Goal: Information Seeking & Learning: Learn about a topic

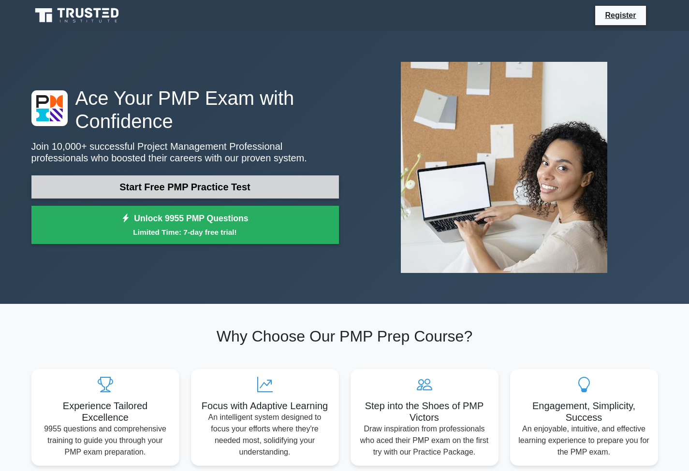
click at [245, 175] on link "Start Free PMP Practice Test" at bounding box center [184, 186] width 307 height 23
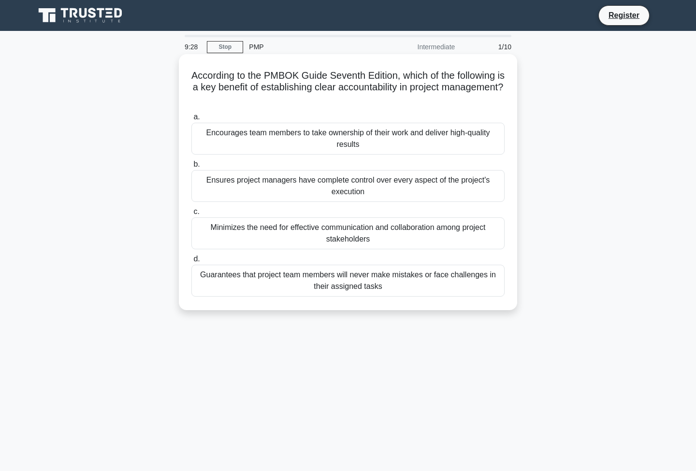
click at [392, 136] on div "Encourages team members to take ownership of their work and deliver high-qualit…" at bounding box center [347, 139] width 313 height 32
click at [191, 120] on input "a. Encourages team members to take ownership of their work and deliver high-qua…" at bounding box center [191, 117] width 0 height 6
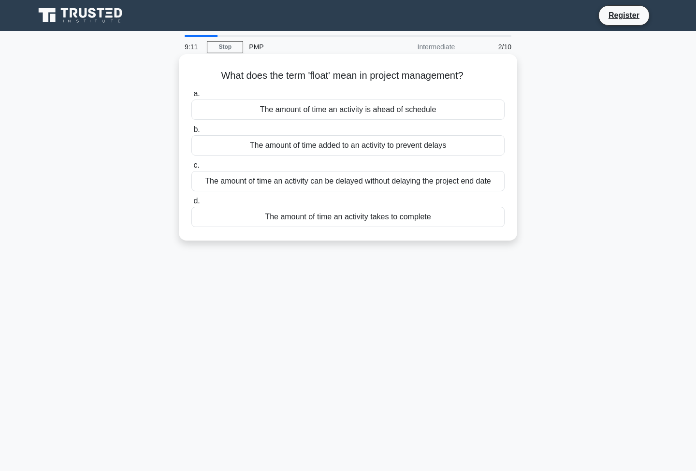
click at [444, 111] on div "The amount of time an activity is ahead of schedule" at bounding box center [347, 110] width 313 height 20
click at [191, 97] on input "a. The amount of time an activity is ahead of schedule" at bounding box center [191, 94] width 0 height 6
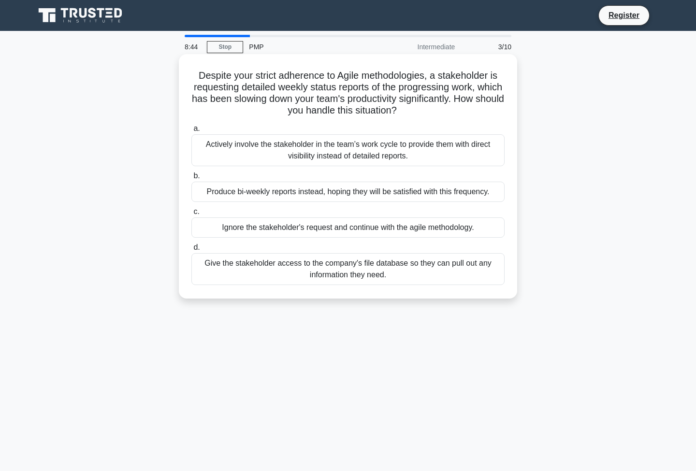
click at [416, 193] on div "Produce bi-weekly reports instead, hoping they will be satisfied with this freq…" at bounding box center [347, 192] width 313 height 20
click at [191, 179] on input "b. Produce bi-weekly reports instead, hoping they will be satisfied with this f…" at bounding box center [191, 176] width 0 height 6
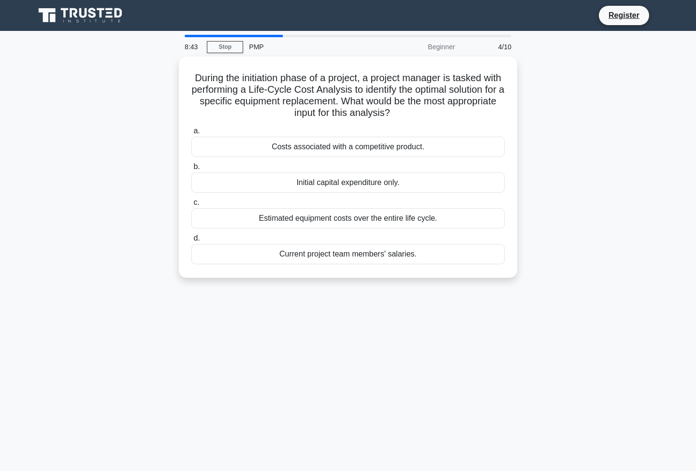
click at [593, 181] on div "During the initiation phase of a project, a project manager is tasked with perf…" at bounding box center [348, 173] width 638 height 233
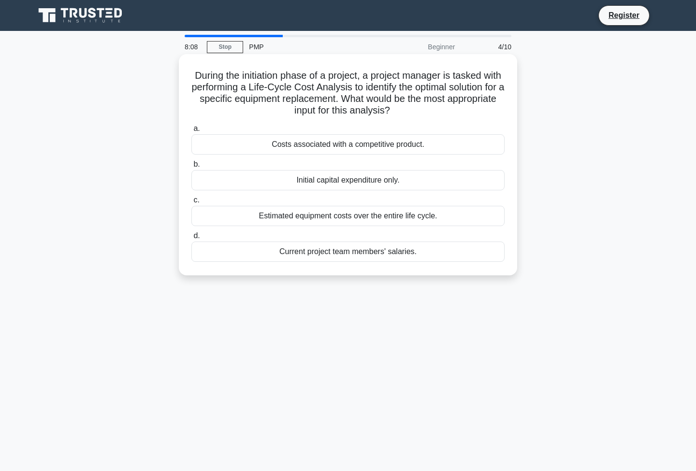
click at [395, 219] on div "Estimated equipment costs over the entire life cycle." at bounding box center [347, 216] width 313 height 20
click at [191, 204] on input "c. Estimated equipment costs over the entire life cycle." at bounding box center [191, 200] width 0 height 6
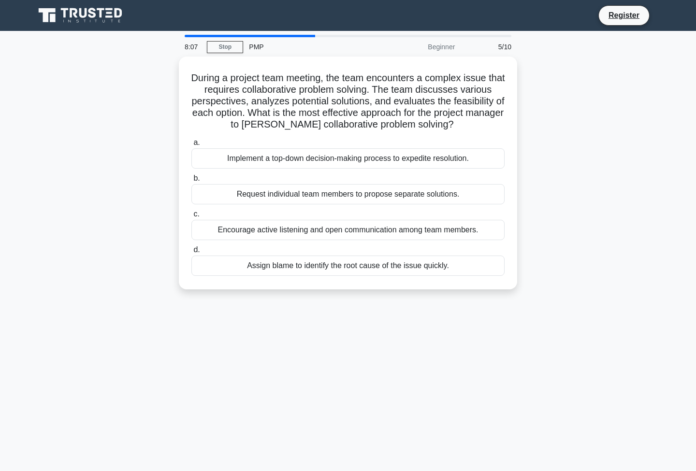
click at [580, 214] on div "During a project team meeting, the team encounters a complex issue that require…" at bounding box center [348, 179] width 638 height 245
click at [568, 206] on div "During a project team meeting, the team encounters a complex issue that require…" at bounding box center [348, 179] width 638 height 245
click at [574, 229] on div "During a project team meeting, the team encounters a complex issue that require…" at bounding box center [348, 179] width 638 height 245
click at [562, 246] on div "During a project team meeting, the team encounters a complex issue that require…" at bounding box center [348, 179] width 638 height 245
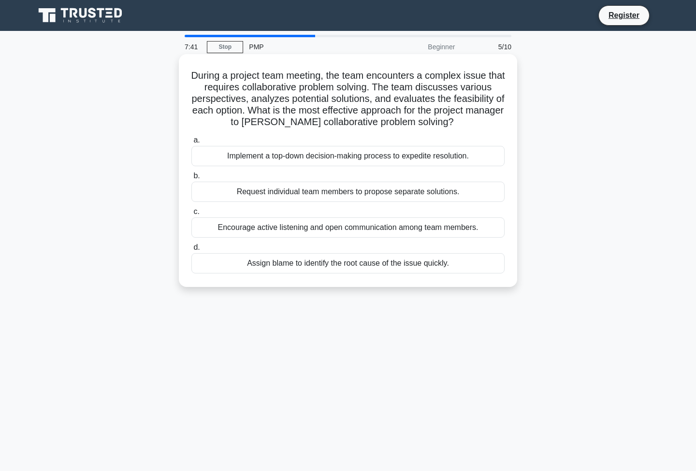
click at [436, 227] on div "Encourage active listening and open communication among team members." at bounding box center [347, 228] width 313 height 20
click at [191, 215] on input "c. Encourage active listening and open communication among team members." at bounding box center [191, 212] width 0 height 6
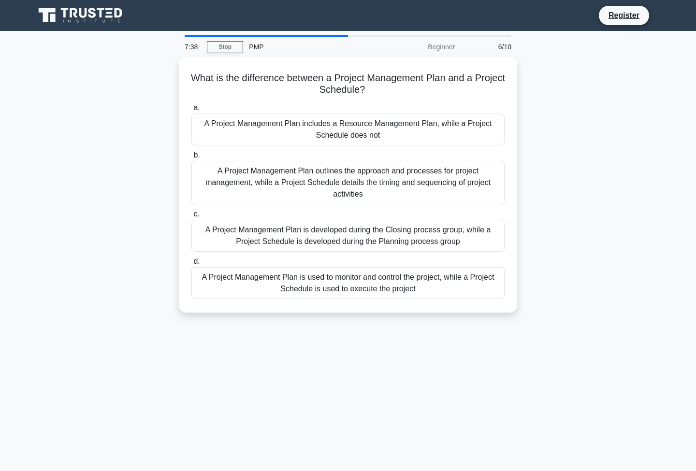
click at [564, 233] on div "What is the difference between a Project Management Plan and a Project Schedule…" at bounding box center [348, 191] width 638 height 268
click at [563, 227] on div "What is the difference between a Project Management Plan and a Project Schedule…" at bounding box center [348, 191] width 638 height 268
click at [562, 221] on div "What is the difference between a Project Management Plan and a Project Schedule…" at bounding box center [348, 191] width 638 height 268
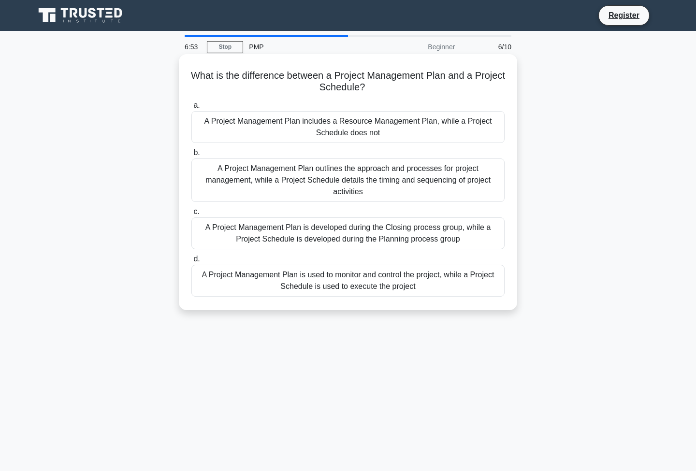
click at [496, 278] on div "A Project Management Plan is used to monitor and control the project, while a P…" at bounding box center [347, 281] width 313 height 32
click at [191, 262] on input "d. A Project Management Plan is used to monitor and control the project, while …" at bounding box center [191, 259] width 0 height 6
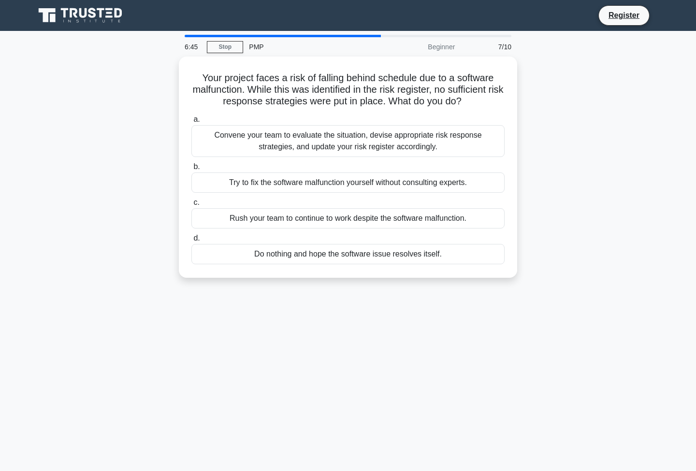
click at [563, 224] on div "Your project faces a risk of falling behind schedule due to a software malfunct…" at bounding box center [348, 173] width 638 height 233
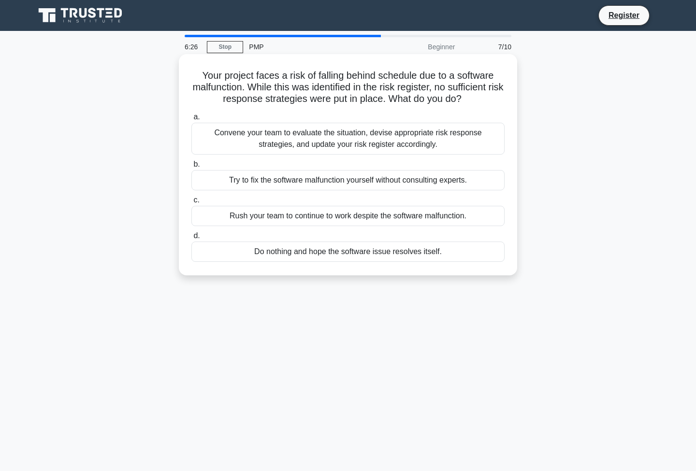
click at [428, 145] on div "Convene your team to evaluate the situation, devise appropriate risk response s…" at bounding box center [347, 139] width 313 height 32
click at [191, 120] on input "a. Convene your team to evaluate the situation, devise appropriate risk respons…" at bounding box center [191, 117] width 0 height 6
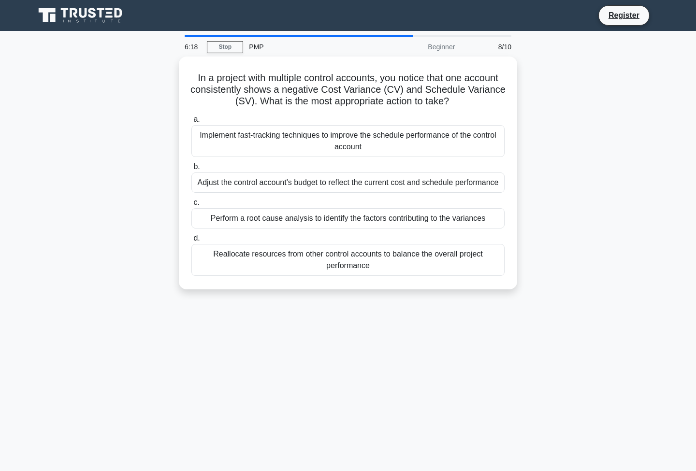
click at [583, 200] on div "In a project with multiple control accounts, you notice that one account consis…" at bounding box center [348, 179] width 638 height 245
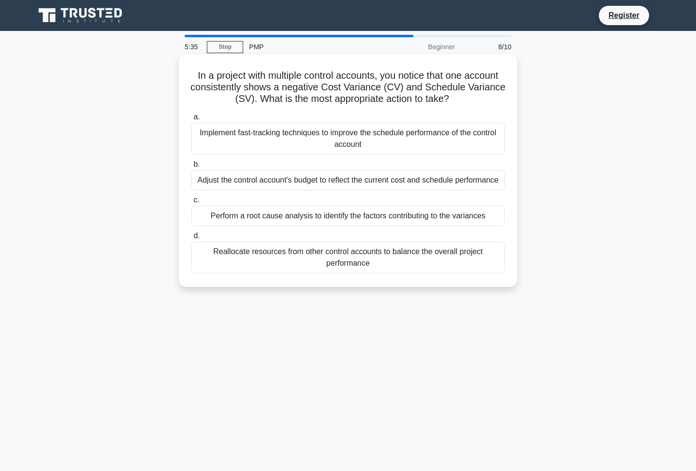
click at [473, 210] on div "Perform a root cause analysis to identify the factors contributing to the varia…" at bounding box center [347, 216] width 313 height 20
click at [191, 204] on input "c. Perform a root cause analysis to identify the factors contributing to the va…" at bounding box center [191, 200] width 0 height 6
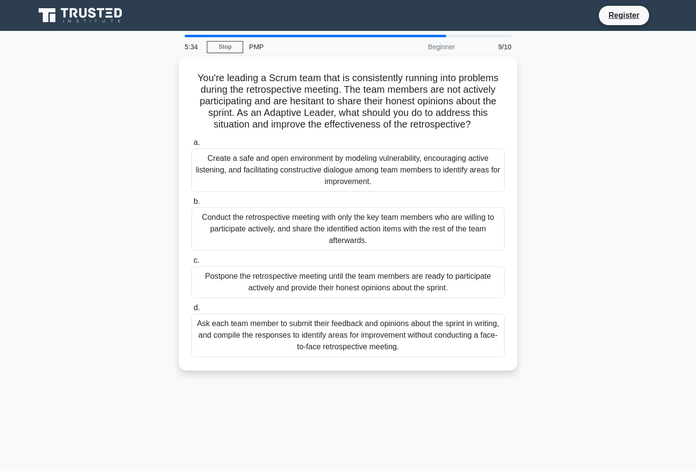
click at [603, 198] on div "You're leading a Scrum team that is consistently running into problems during t…" at bounding box center [348, 220] width 638 height 326
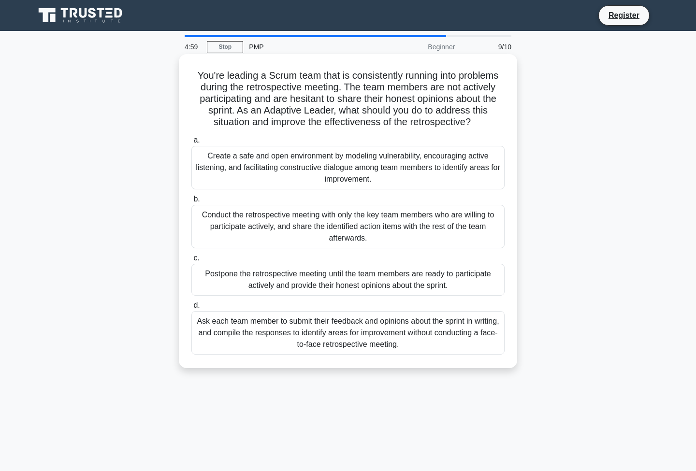
click at [422, 178] on div "Create a safe and open environment by modeling vulnerability, encouraging activ…" at bounding box center [347, 168] width 313 height 44
click at [191, 144] on input "a. Create a safe and open environment by modeling vulnerability, encouraging ac…" at bounding box center [191, 140] width 0 height 6
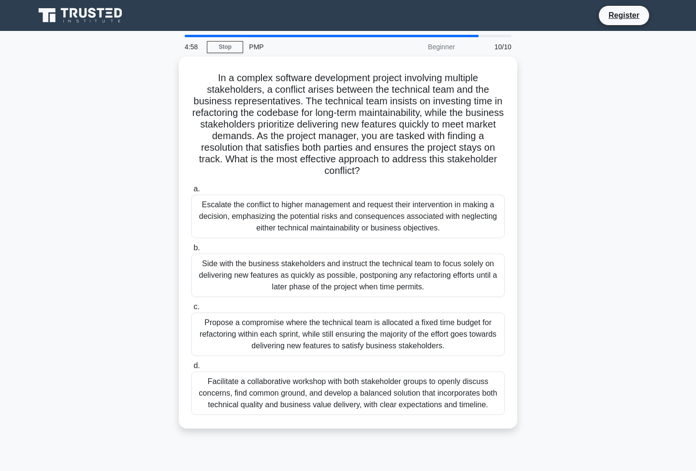
click at [591, 321] on div "In a complex software development project involving multiple stakeholders, a co…" at bounding box center [348, 249] width 638 height 384
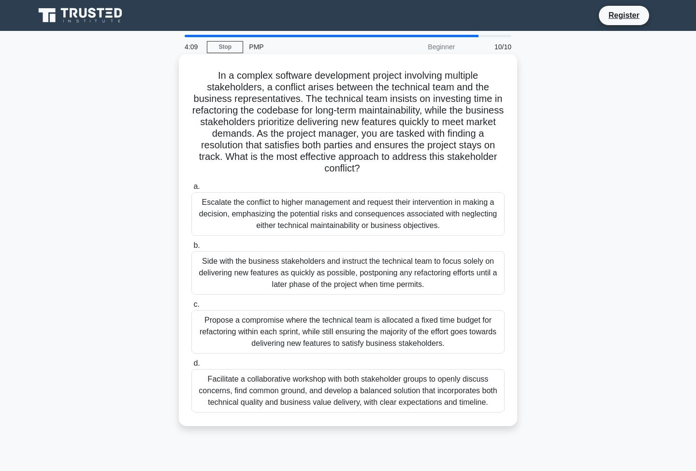
click at [436, 395] on div "Facilitate a collaborative workshop with both stakeholder groups to openly disc…" at bounding box center [347, 391] width 313 height 44
click at [191, 367] on input "d. Facilitate a collaborative workshop with both stakeholder groups to openly d…" at bounding box center [191, 364] width 0 height 6
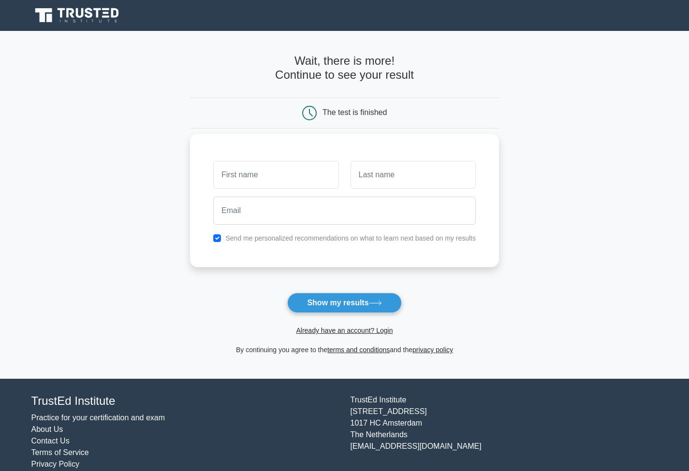
click at [295, 172] on input "text" at bounding box center [275, 175] width 125 height 28
type input "zeno"
type input "pellegrino"
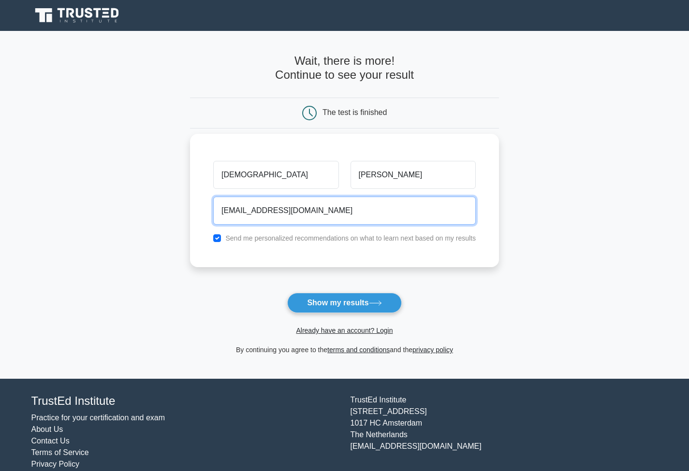
type input "zen.pelldd@gmail.com"
click at [344, 293] on button "Show my results" at bounding box center [344, 303] width 114 height 20
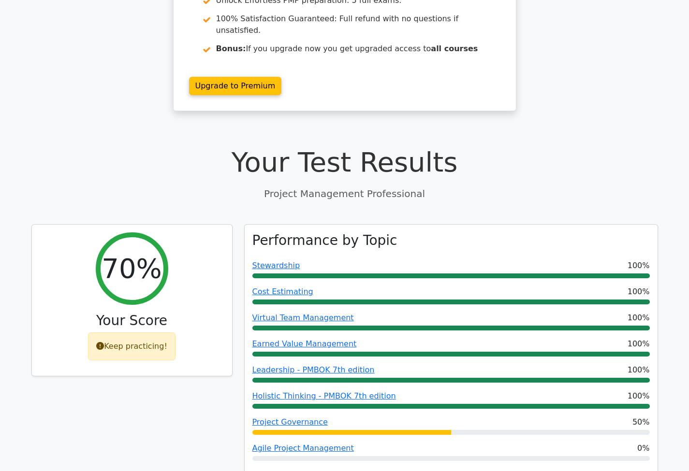
scroll to position [206, 0]
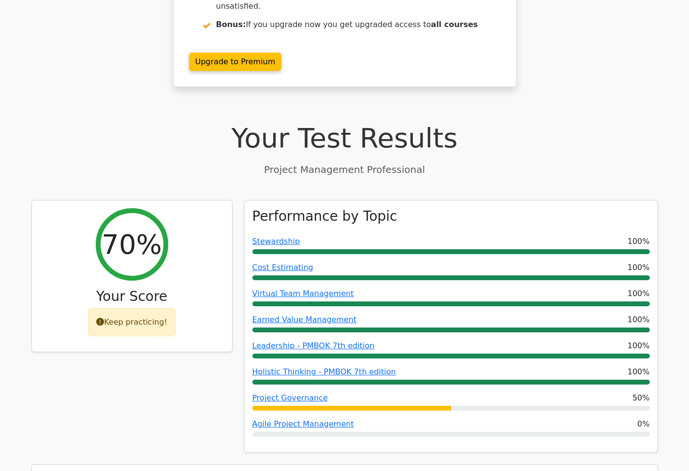
click at [185, 334] on div "70% Your Score Keep practicing!" at bounding box center [132, 332] width 213 height 265
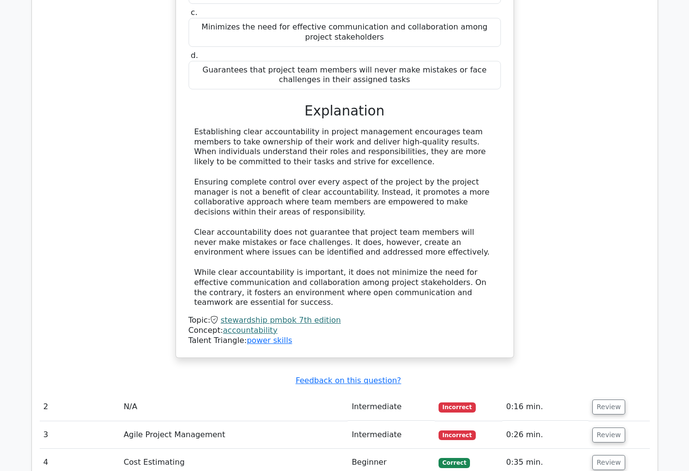
scroll to position [1132, 0]
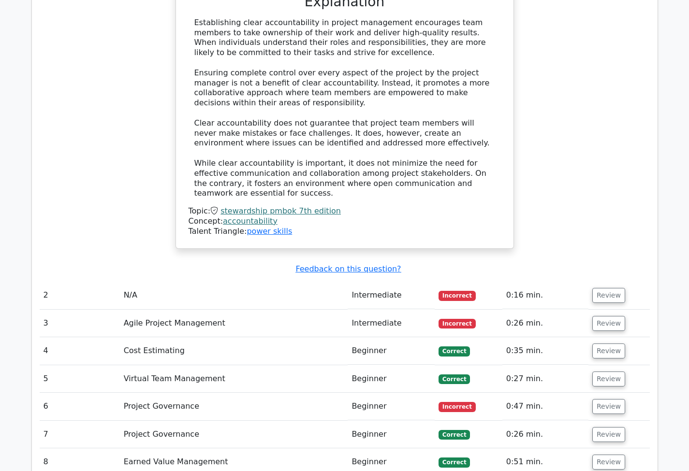
click at [131, 282] on td "N/A" at bounding box center [234, 296] width 228 height 28
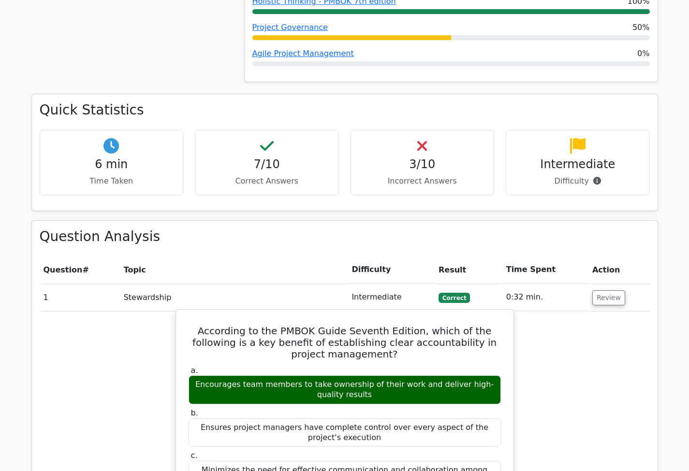
scroll to position [534, 0]
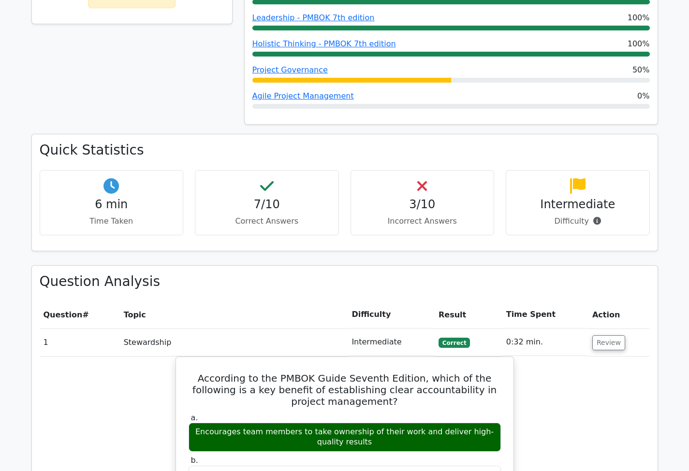
click at [394, 198] on h4 "3/10" at bounding box center [423, 205] width 128 height 14
click at [430, 170] on div "3/10 Incorrect Answers" at bounding box center [422, 202] width 144 height 65
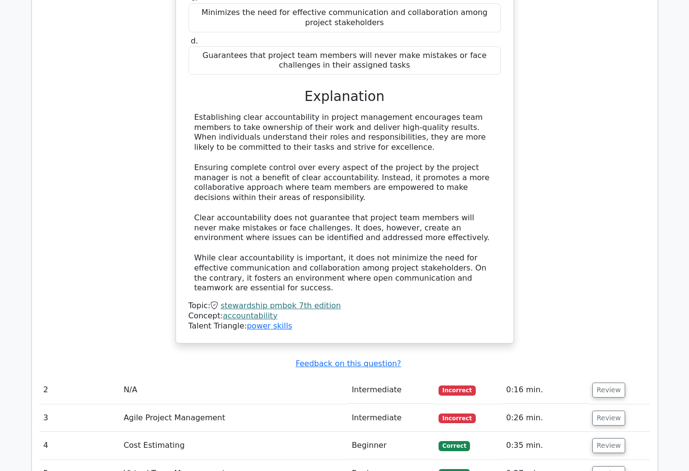
scroll to position [1009, 0]
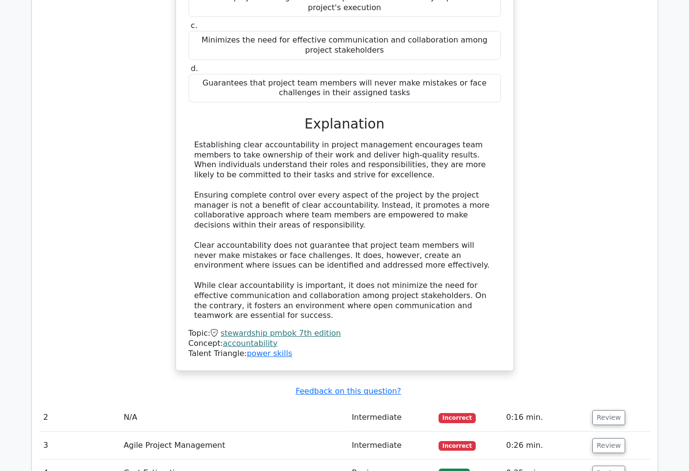
click at [201, 404] on td "N/A" at bounding box center [234, 418] width 228 height 28
click at [612, 410] on button "Review" at bounding box center [608, 417] width 33 height 15
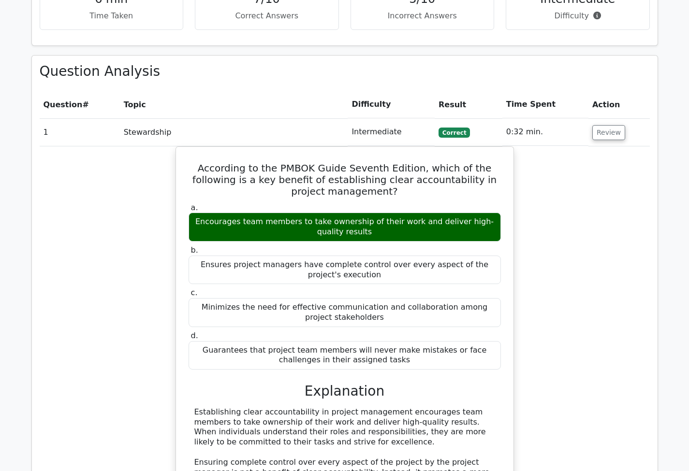
scroll to position [689, 0]
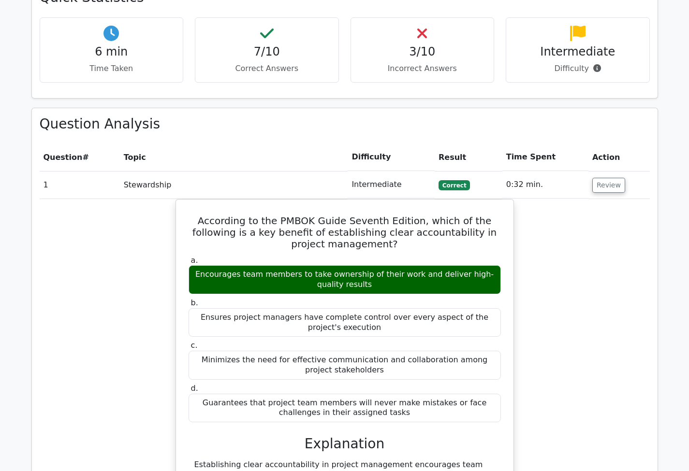
click at [554, 199] on div "According to the PMBOK Guide Seventh Edition, which of the following is a key b…" at bounding box center [345, 451] width 610 height 504
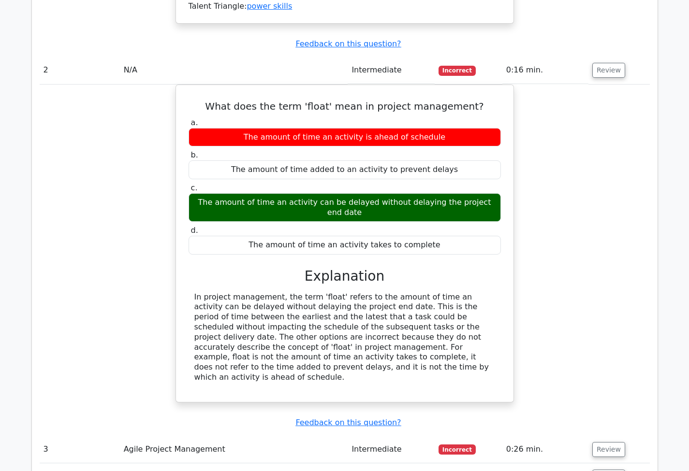
scroll to position [1371, 0]
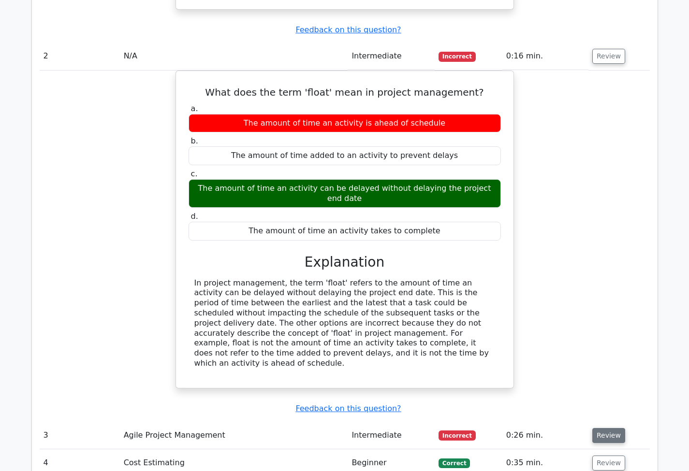
click at [614, 428] on button "Review" at bounding box center [608, 435] width 33 height 15
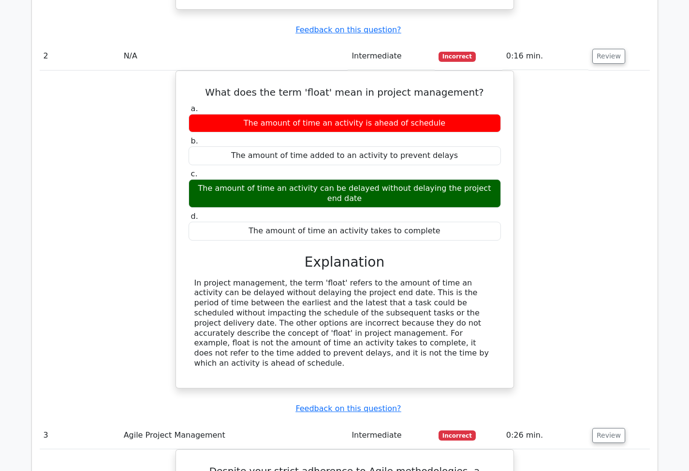
click at [555, 186] on div "What does the term 'float' mean in project management? a. The amount of time an…" at bounding box center [345, 236] width 610 height 330
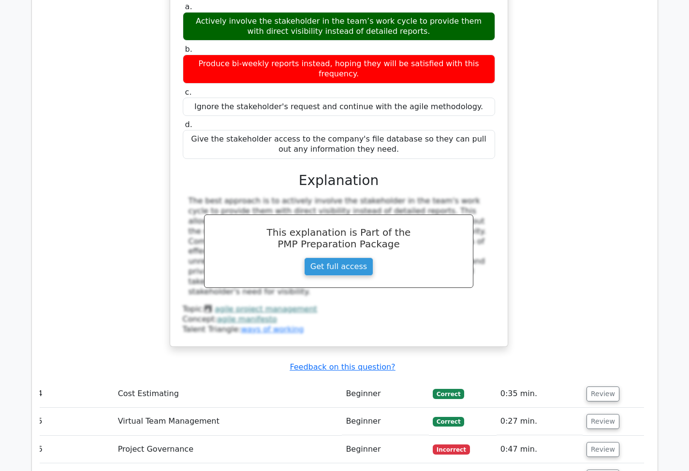
scroll to position [1830, 0]
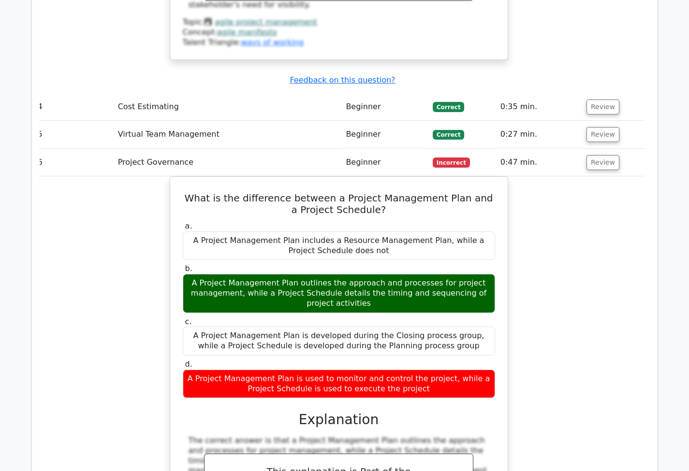
scroll to position [2176, 0]
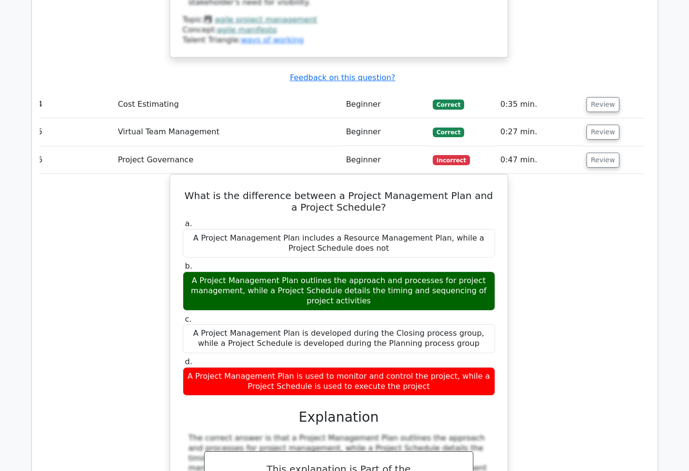
click at [558, 352] on div "What is the difference between a Project Management Plan and a Project Schedule…" at bounding box center [339, 400] width 610 height 452
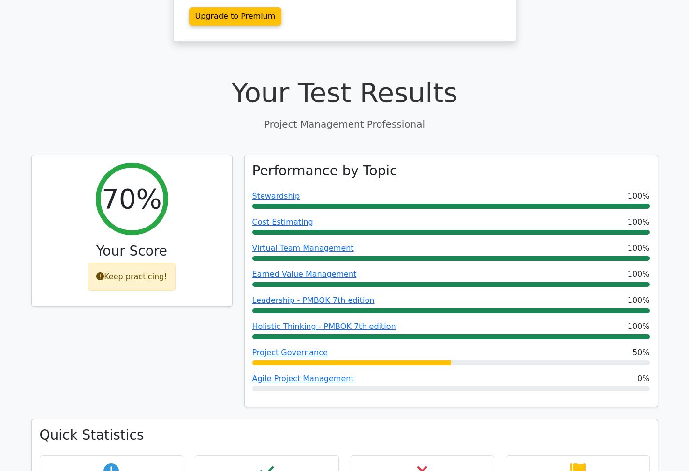
scroll to position [244, 0]
